Goal: Information Seeking & Learning: Check status

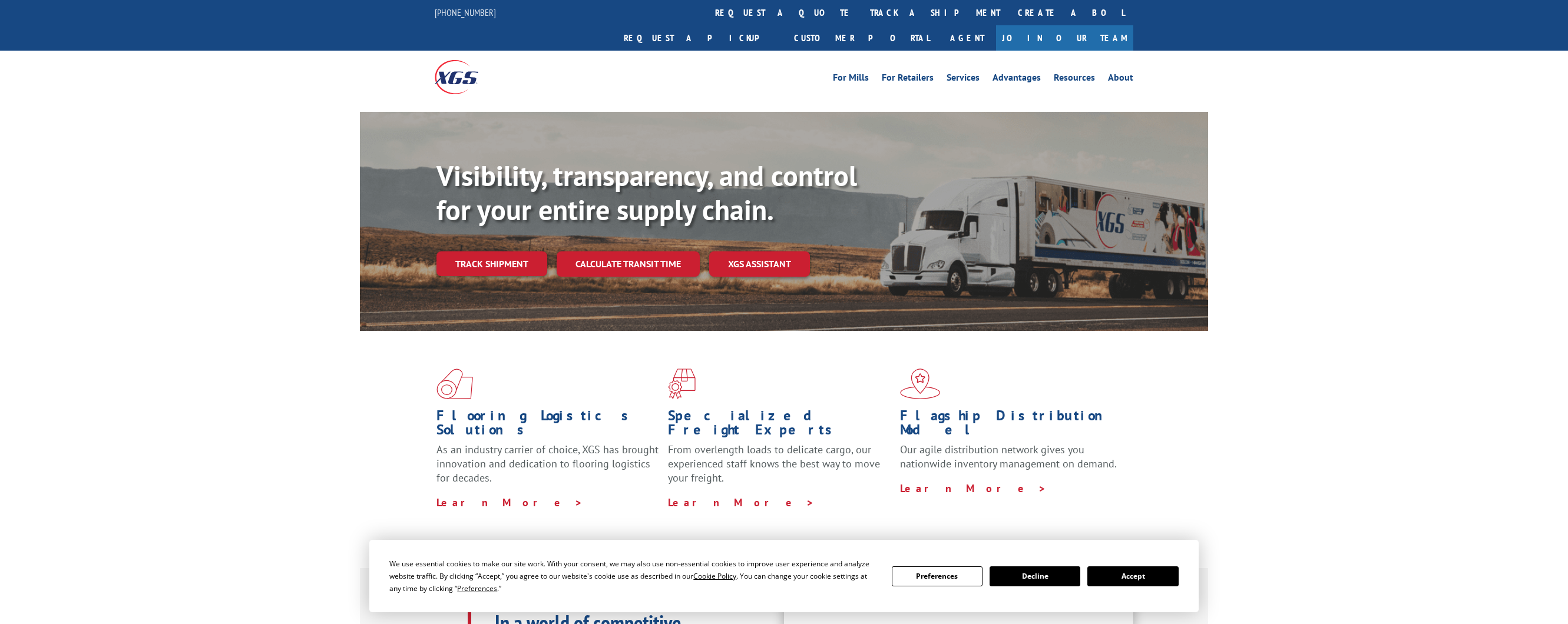
click at [861, 7] on link "track a shipment" at bounding box center [934, 13] width 147 height 25
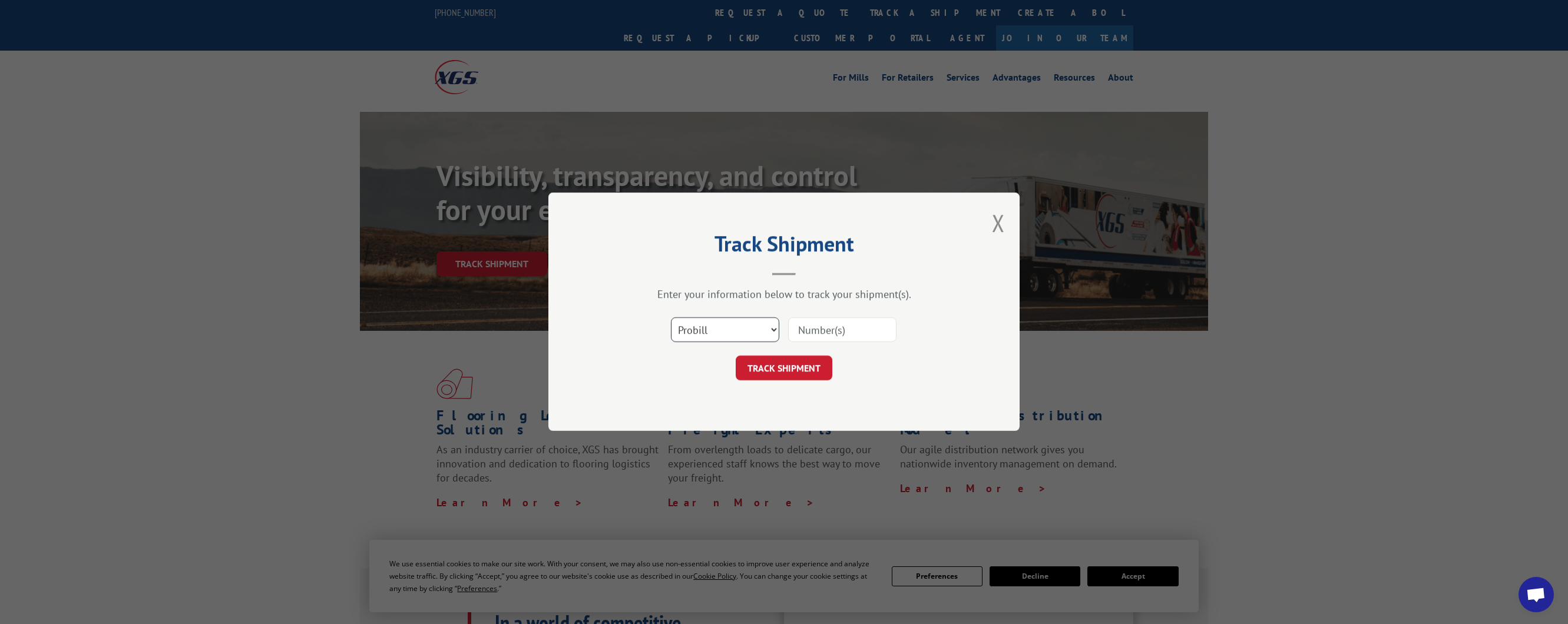
click at [775, 332] on select "Select category... Probill BOL PO" at bounding box center [725, 330] width 109 height 24
click at [805, 327] on input at bounding box center [842, 330] width 109 height 24
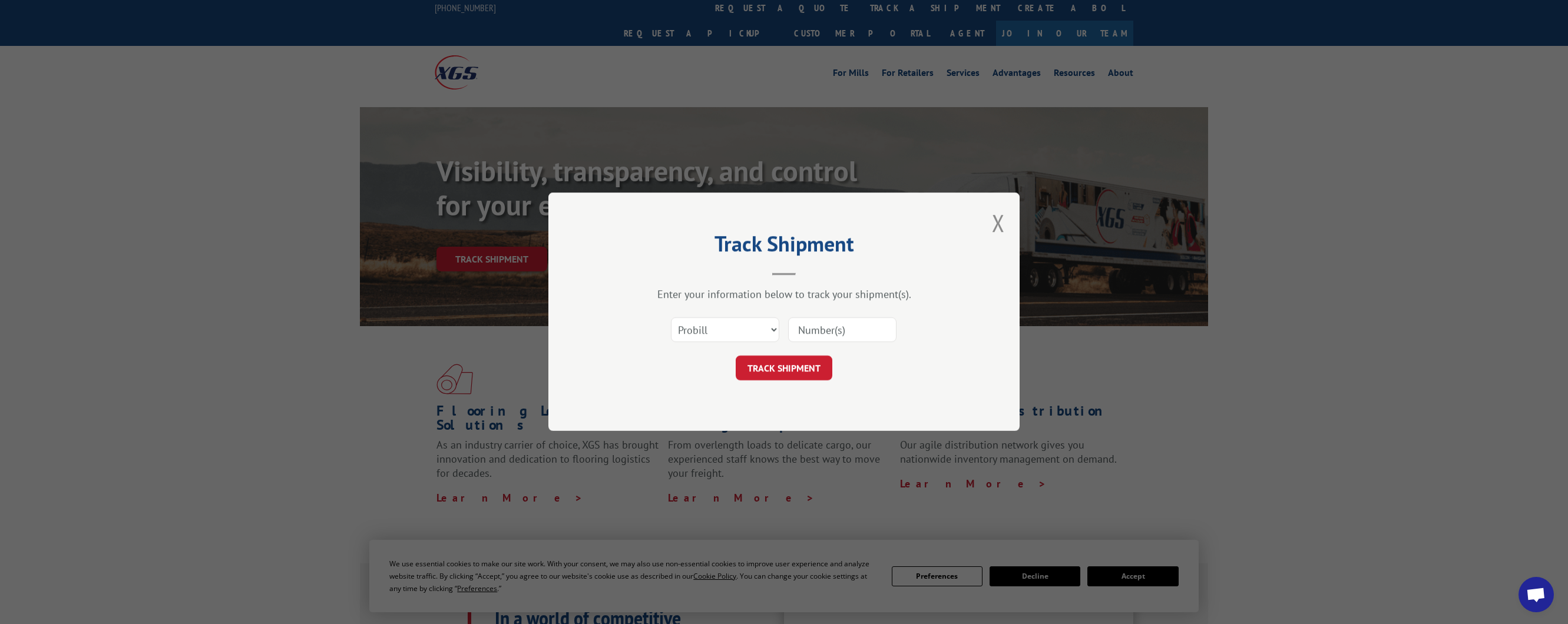
paste input "5393037"
type input "5393037"
click at [789, 363] on button "TRACK SHIPMENT" at bounding box center [783, 368] width 97 height 24
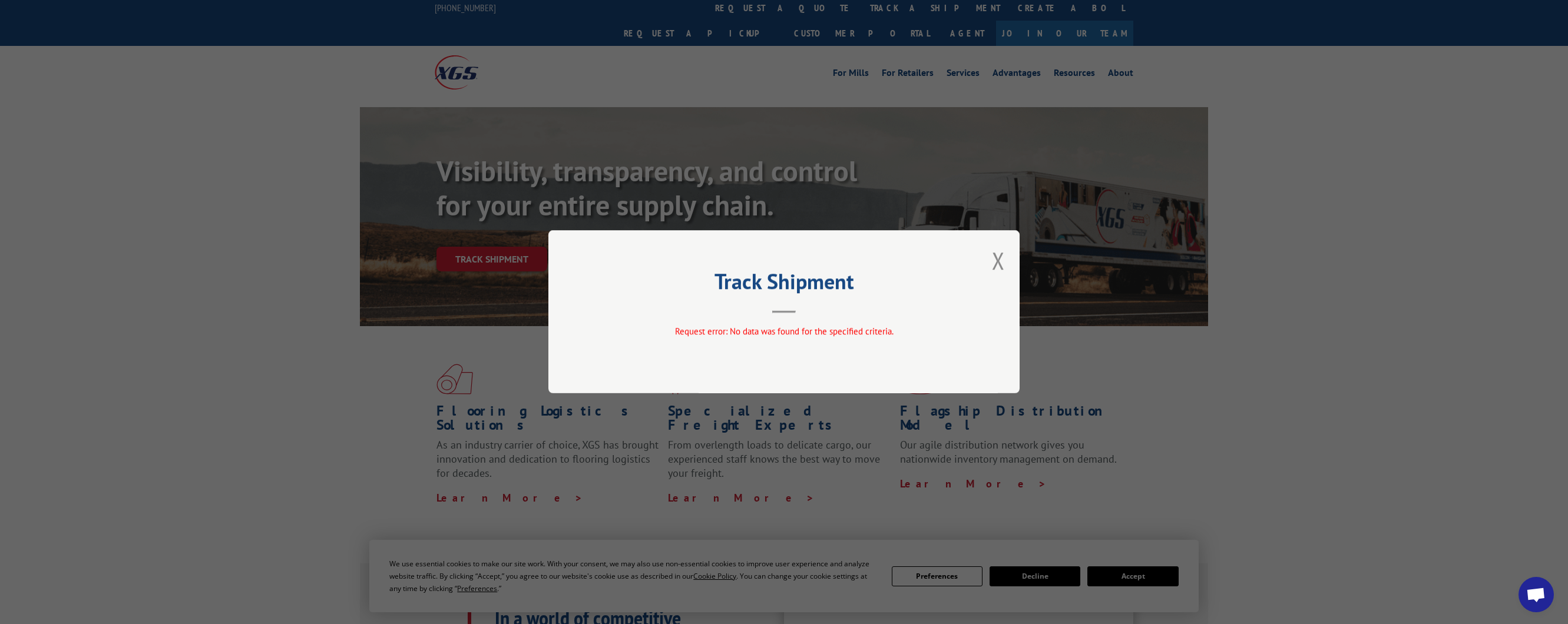
drag, startPoint x: 1011, startPoint y: 256, endPoint x: 1005, endPoint y: 256, distance: 6.0
click at [1010, 256] on div "Track Shipment Request error: No data was found for the specified criteria." at bounding box center [783, 312] width 471 height 163
click at [999, 258] on button "Close modal" at bounding box center [998, 260] width 13 height 32
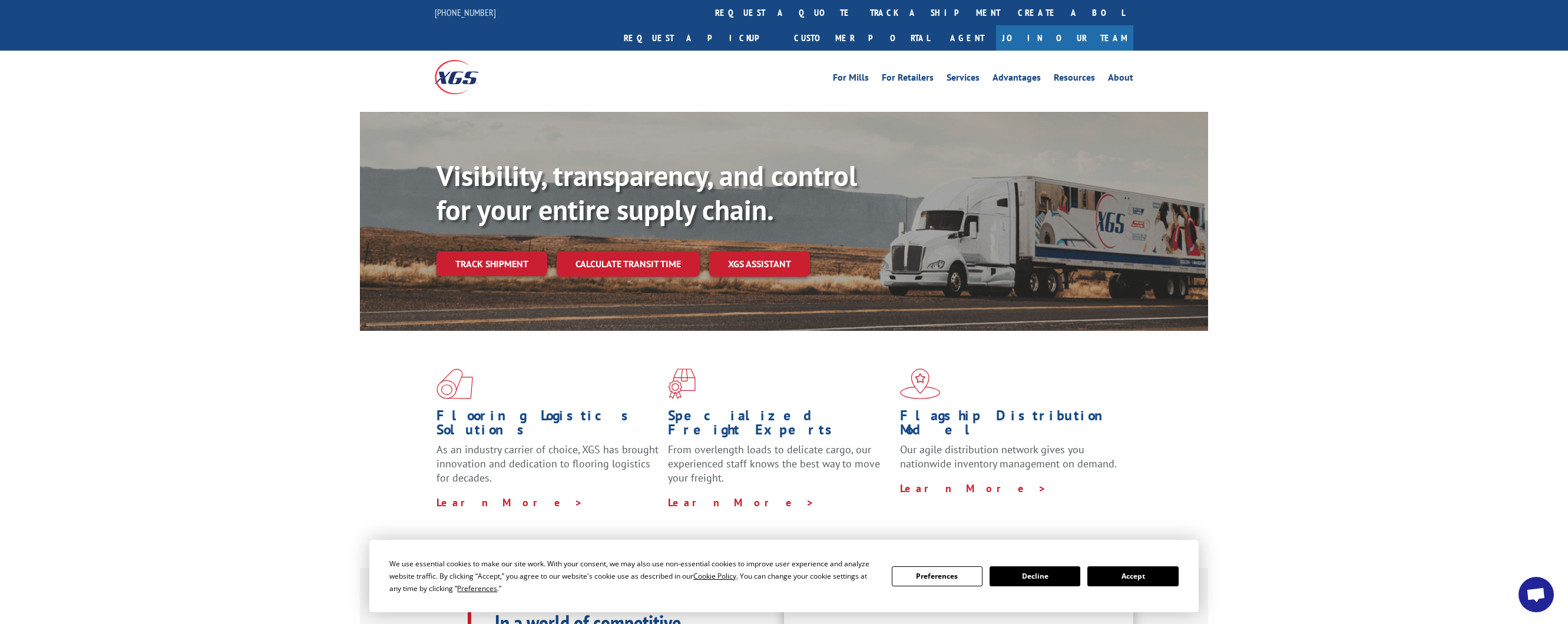
click at [861, 14] on link "track a shipment" at bounding box center [934, 13] width 147 height 25
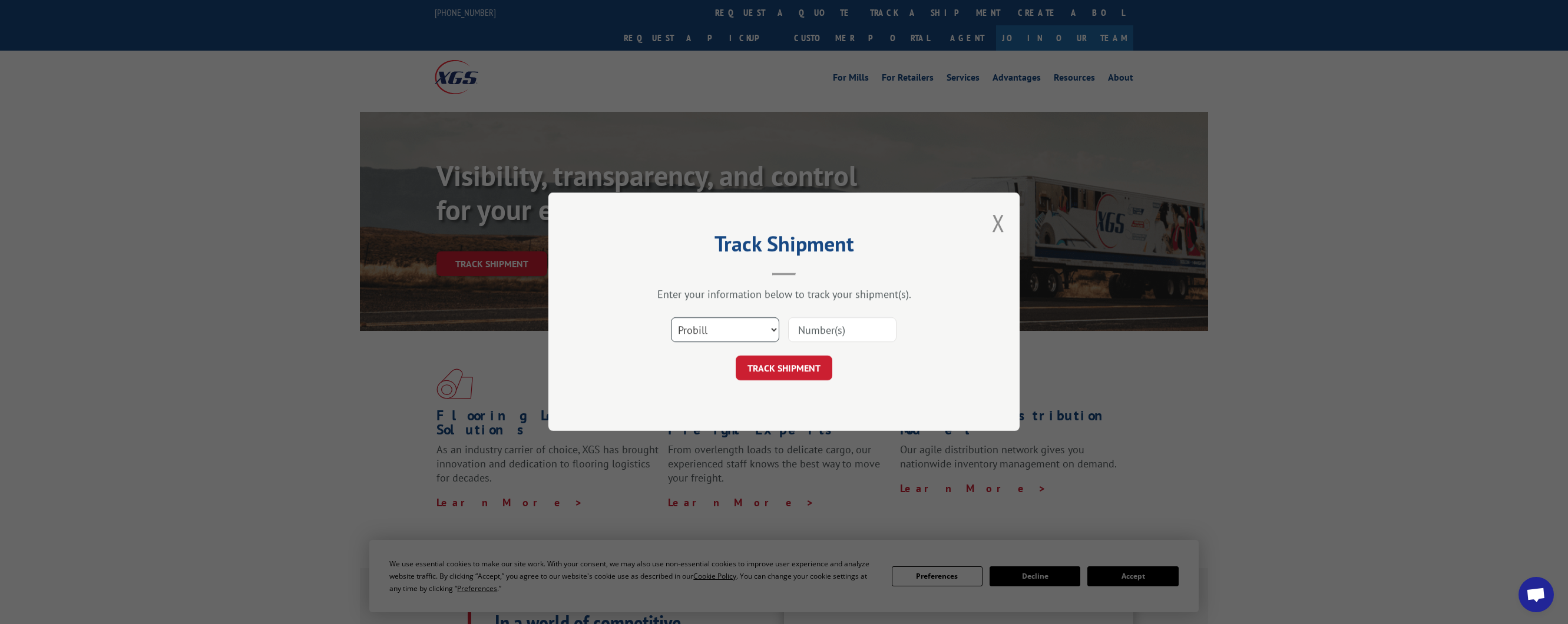
click at [768, 330] on select "Select category... Probill BOL PO" at bounding box center [725, 330] width 109 height 24
select select "po"
click at [671, 318] on select "Select category... Probill BOL PO" at bounding box center [725, 330] width 109 height 24
click at [824, 326] on input at bounding box center [842, 330] width 109 height 24
paste input "296079258"
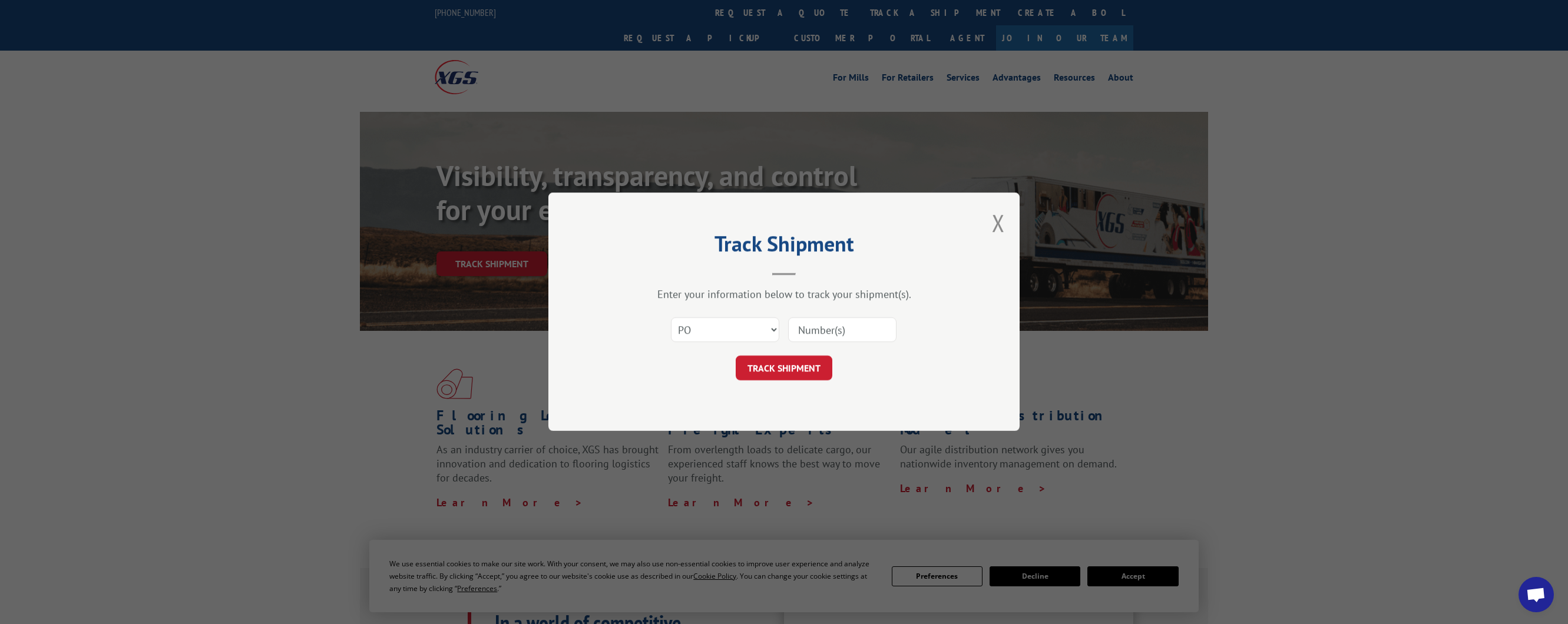
type input "296079258"
click button "TRACK SHIPMENT" at bounding box center [783, 368] width 97 height 24
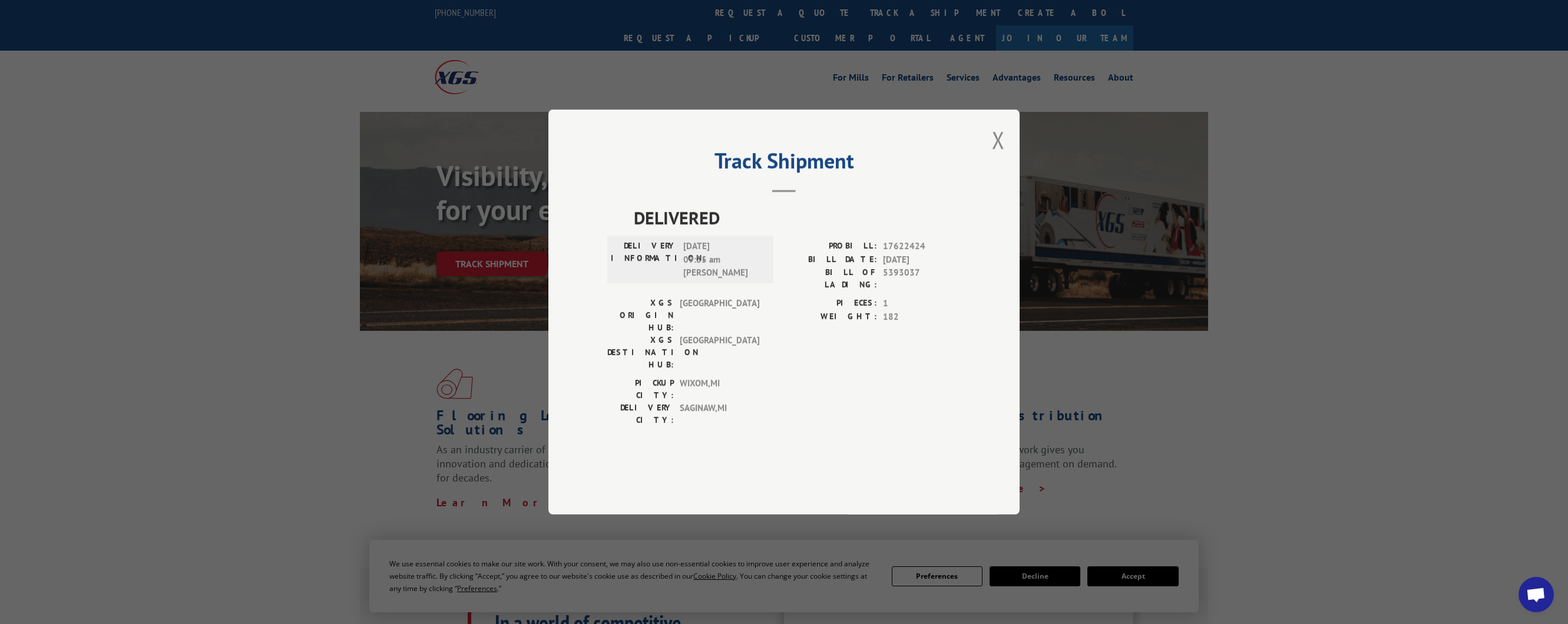
click at [686, 357] on span "[GEOGRAPHIC_DATA]" at bounding box center [720, 352] width 80 height 37
drag, startPoint x: 921, startPoint y: 307, endPoint x: 884, endPoint y: 305, distance: 37.1
click at [884, 291] on span "5393037" at bounding box center [921, 278] width 78 height 24
click at [1002, 156] on button "Close modal" at bounding box center [998, 139] width 13 height 32
